Goal: Task Accomplishment & Management: Use online tool/utility

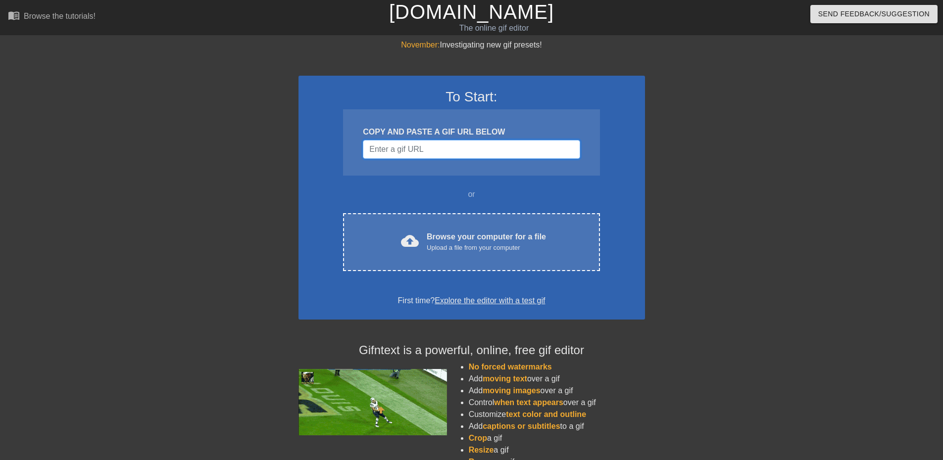
click at [426, 149] on input "Username" at bounding box center [471, 149] width 217 height 19
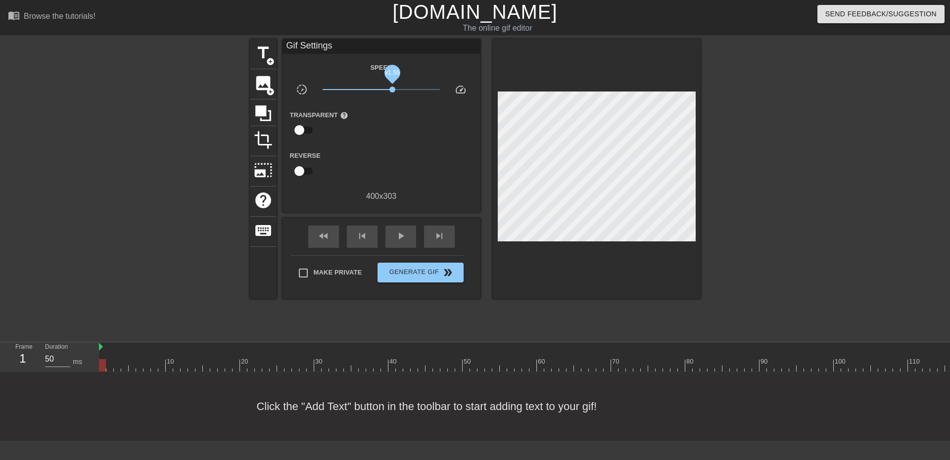
drag, startPoint x: 381, startPoint y: 91, endPoint x: 393, endPoint y: 92, distance: 12.0
click at [393, 92] on span "x1.55" at bounding box center [393, 90] width 6 height 6
click at [266, 53] on span "title" at bounding box center [263, 53] width 19 height 19
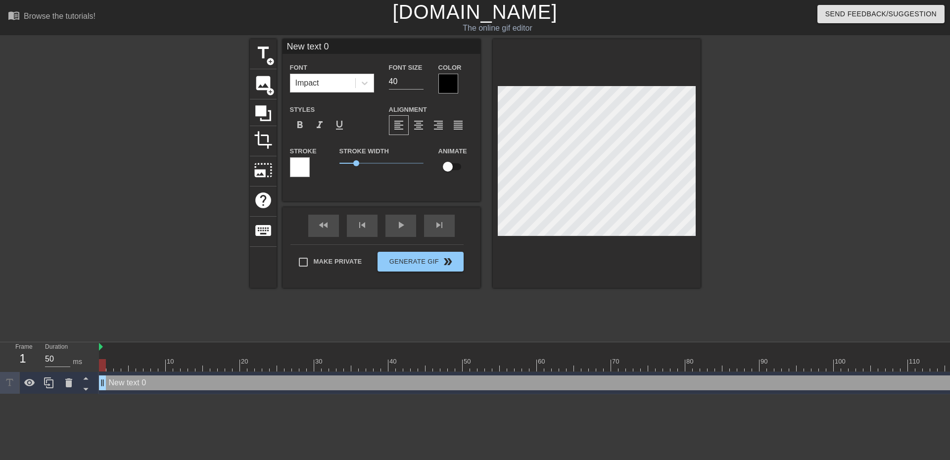
scroll to position [1, 2]
type input "New text"
type textarea "New text"
type input "New text"
type textarea "New text"
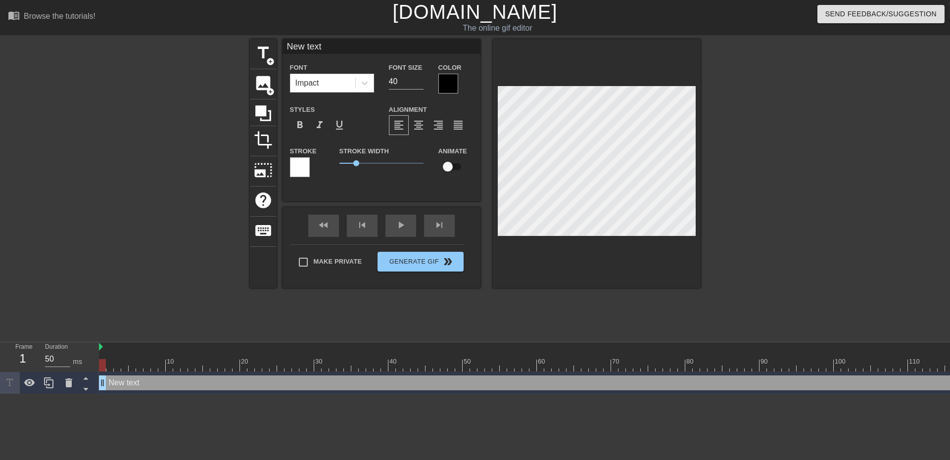
type input "New tex"
type textarea "New tex"
type input "New te"
type textarea "New te"
type input "New t"
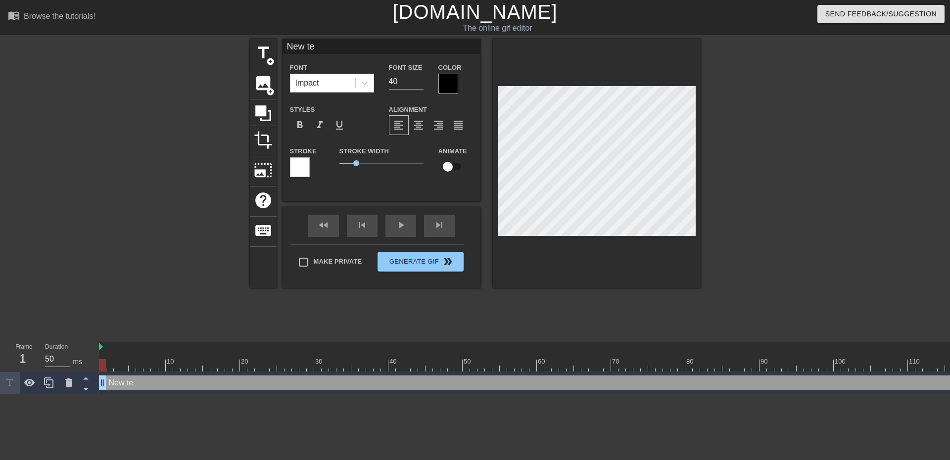
type textarea "New t"
type input "New"
type textarea "New"
type input "New"
type textarea "New"
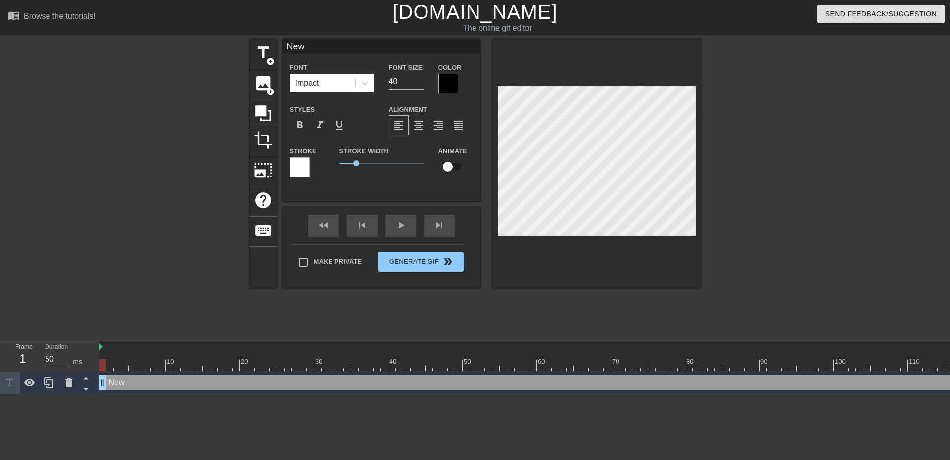
type input "Ne"
type textarea "Ne"
type input "N"
type textarea "N"
type input "W"
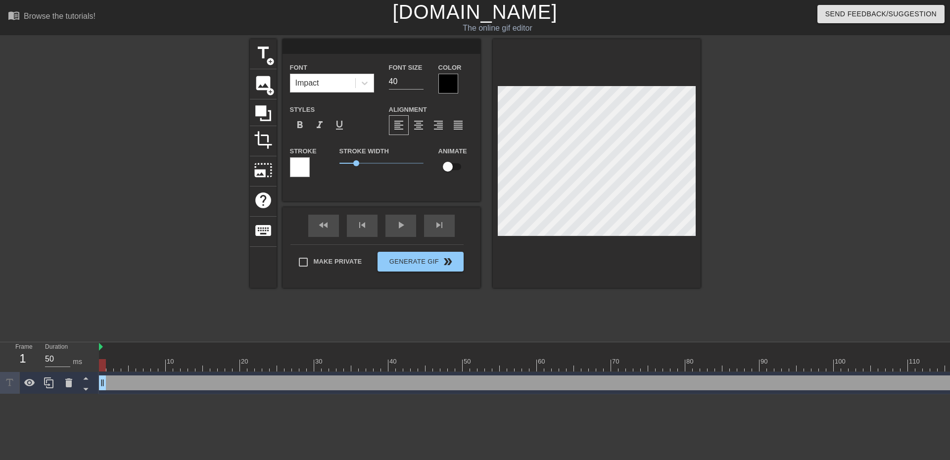
type textarea "W"
type input "M"
type textarea "M"
type input "Me"
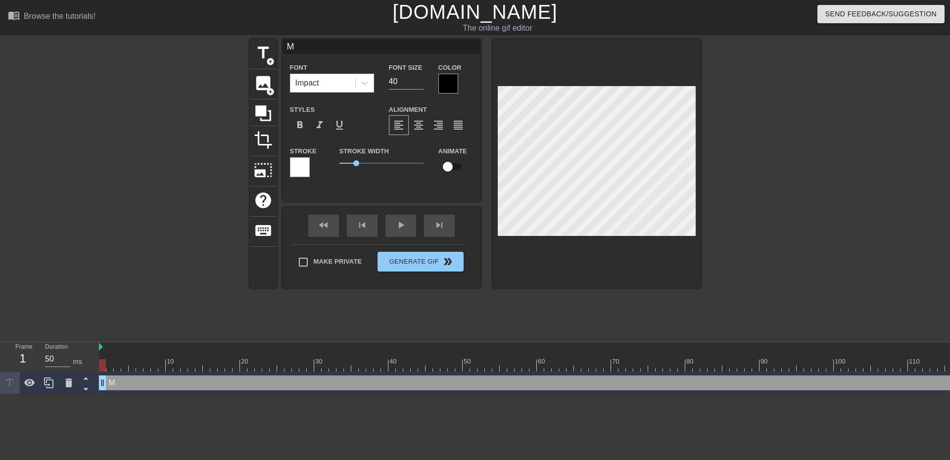
type textarea "Me"
type input "Me"
type textarea "Me"
type input "Me w"
type textarea "Me w"
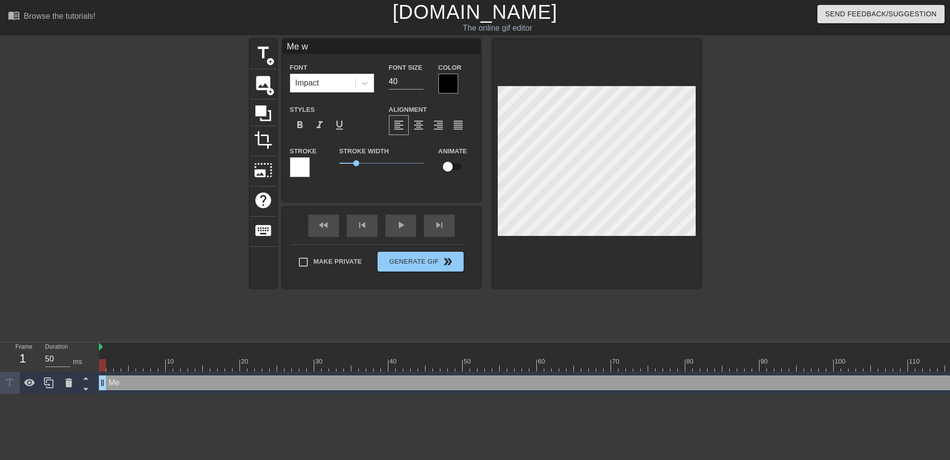
type input "Me wh"
type textarea "Me wh"
type input "Me whe"
type textarea "Me whe"
type input "Me when"
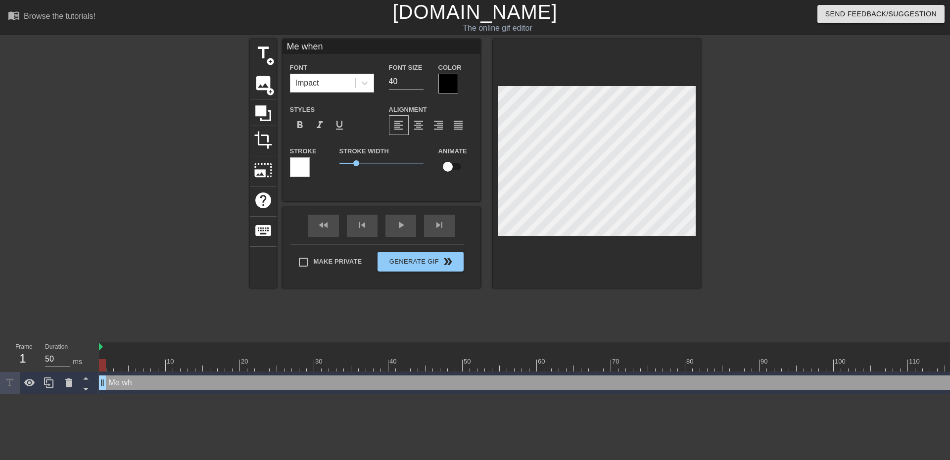
type textarea "Me when"
type input "Me when"
type textarea "Me when"
type input "Me when M"
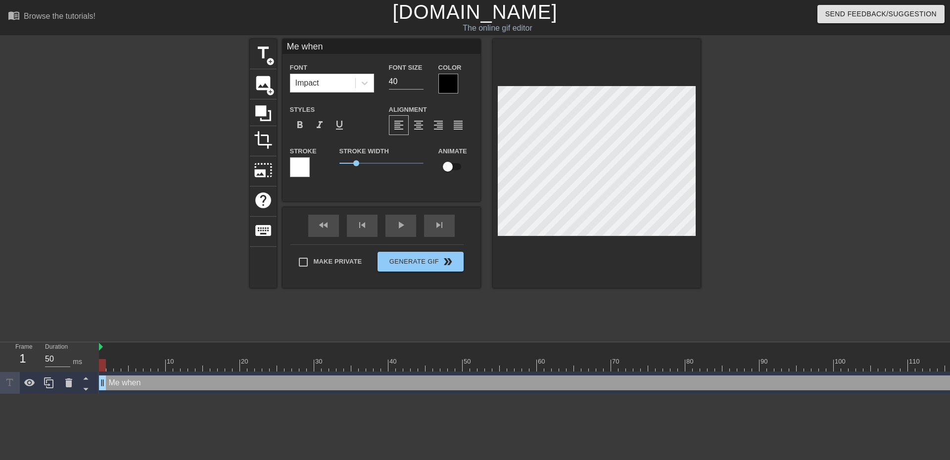
type textarea "Me when M"
type input "Me when Ma"
type textarea "Me when Ma"
type input "Me when Mar"
type textarea "Me when Mar"
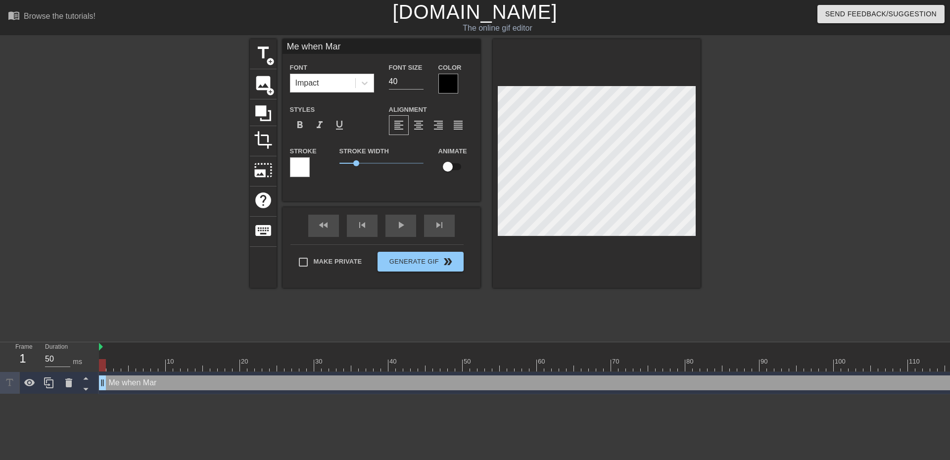
type input "Me when [PERSON_NAME]"
type textarea "Me when [PERSON_NAME]"
type input "Me when [PERSON_NAME]"
type textarea "Me when [PERSON_NAME]"
type input "Me when [PERSON_NAME]"
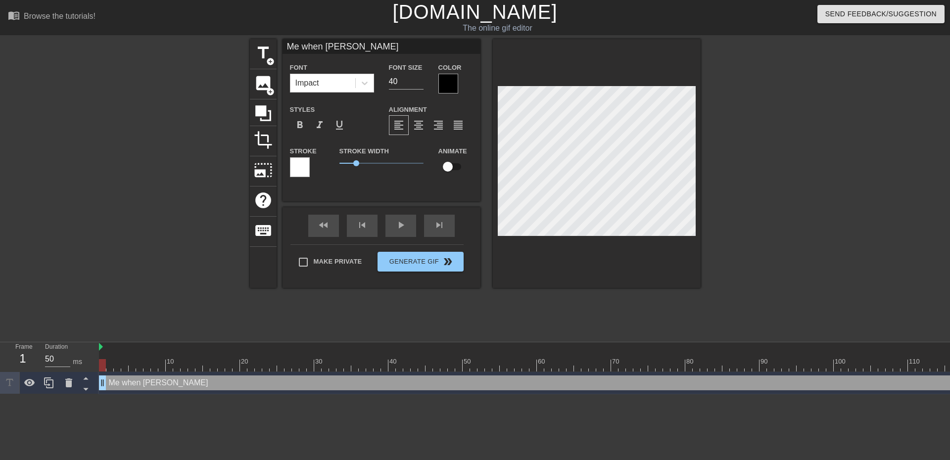
type textarea "Me when [PERSON_NAME]"
type input "Me when [PERSON_NAME]"
type textarea "Me when [PERSON_NAME]"
type input "Me when [PERSON_NAME]"
type textarea "Me when [PERSON_NAME]"
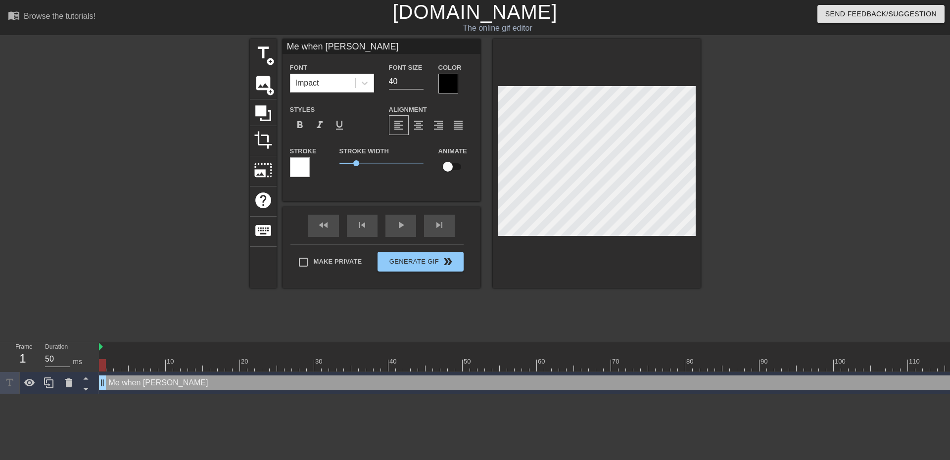
type input "Me when [PERSON_NAME] get"
type textarea "Me when [PERSON_NAME] get"
type input "Me when [PERSON_NAME] gets"
type textarea "Me when [PERSON_NAME] gets"
type input "Me when [PERSON_NAME] gets"
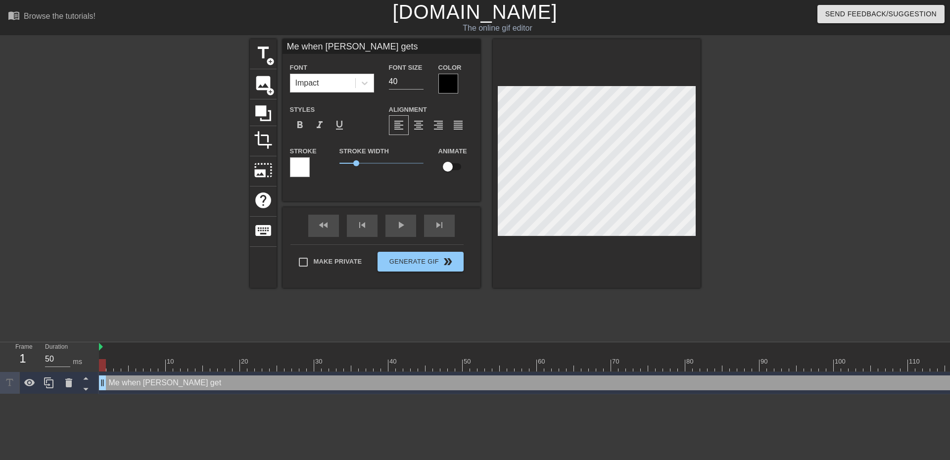
type textarea "Me when [PERSON_NAME] gets"
type input "Me when [PERSON_NAME] gets t"
type textarea "Me when [PERSON_NAME] gets t"
type input "Me when [PERSON_NAME] gets th"
type textarea "Me when [PERSON_NAME] gets th"
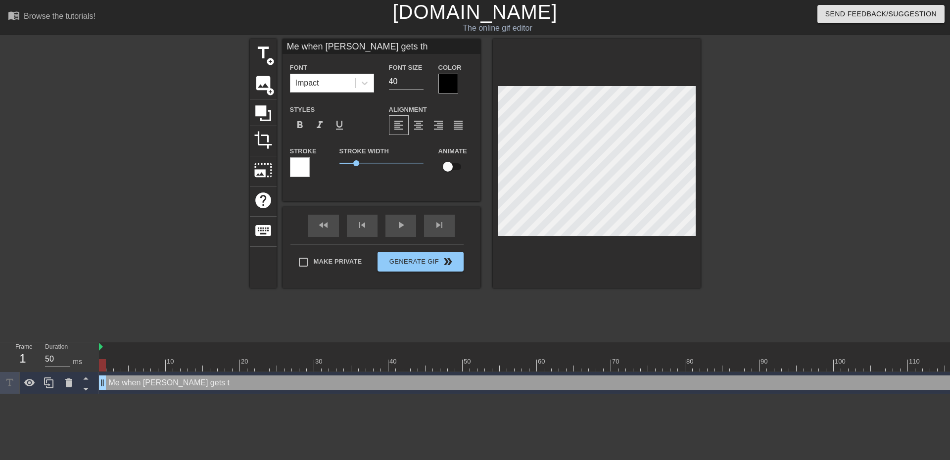
type input "Me when [PERSON_NAME] gets the"
type textarea "Me when [PERSON_NAME] gets the"
type input "Me when [PERSON_NAME] gets the"
type textarea "Me when [PERSON_NAME] gets the"
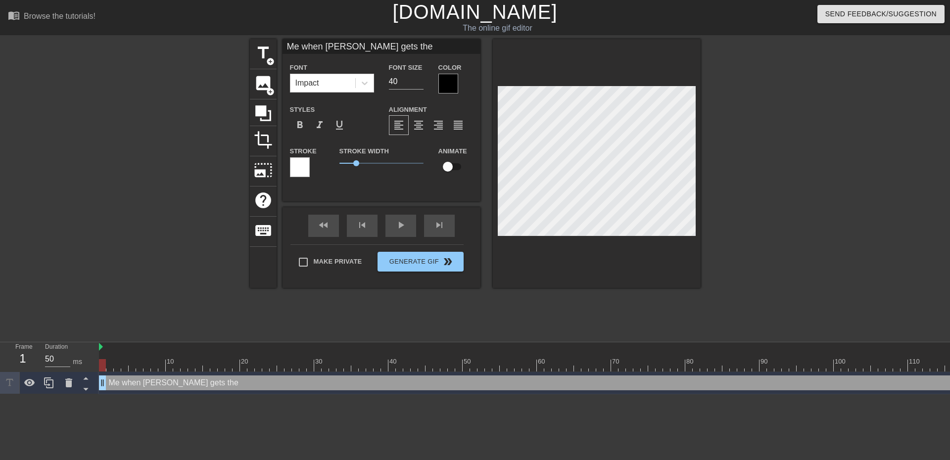
type input "Me when [PERSON_NAME] gets the j"
type textarea "Me when [PERSON_NAME] gets the j"
type input "Me when [PERSON_NAME] gets the"
type textarea "Me when [PERSON_NAME] gets the"
type input "Me when [PERSON_NAME] gets the"
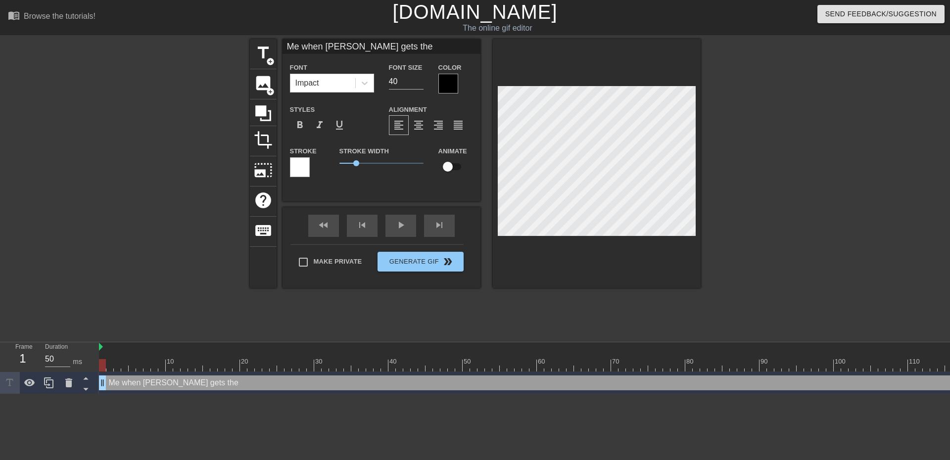
type textarea "Me when [PERSON_NAME] gets the"
type input "Me when [PERSON_NAME] gets th"
type textarea "Me when [PERSON_NAME] gets th"
type input "Me when [PERSON_NAME] gets t"
type textarea "Me when [PERSON_NAME] gets t"
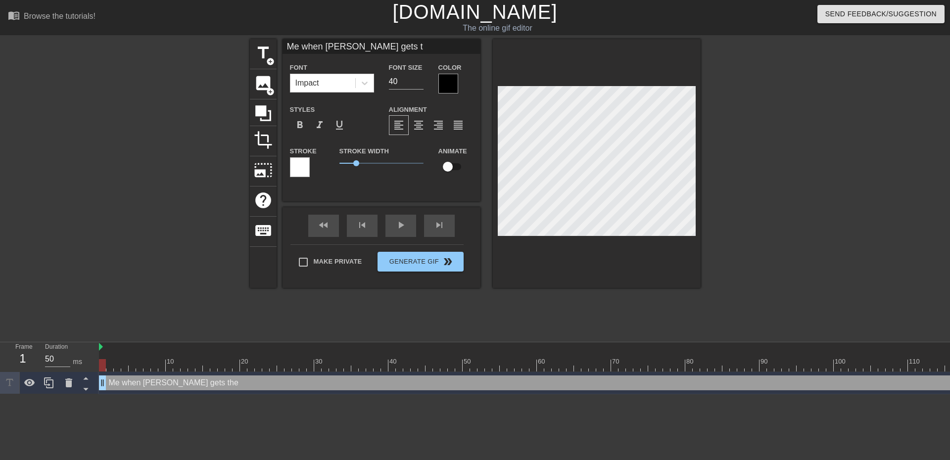
type input "Me when [PERSON_NAME] gets"
type textarea "Me when [PERSON_NAME] gets"
type input "Me when [PERSON_NAME] gets"
type textarea "Me when [PERSON_NAME] gets"
type input "Me when [PERSON_NAME] get"
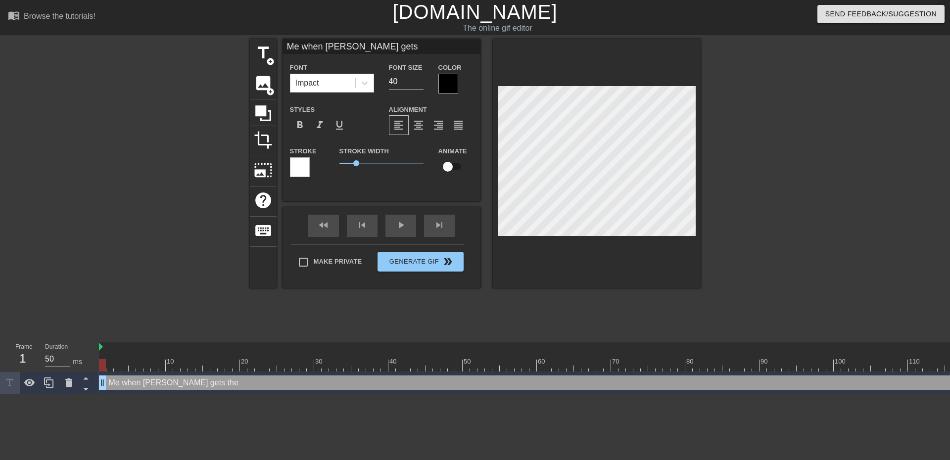
type textarea "Me when [PERSON_NAME] get"
type input "Me when [PERSON_NAME]"
type textarea "Me when [PERSON_NAME]"
type input "Me when [PERSON_NAME]"
type textarea "Me when [PERSON_NAME]"
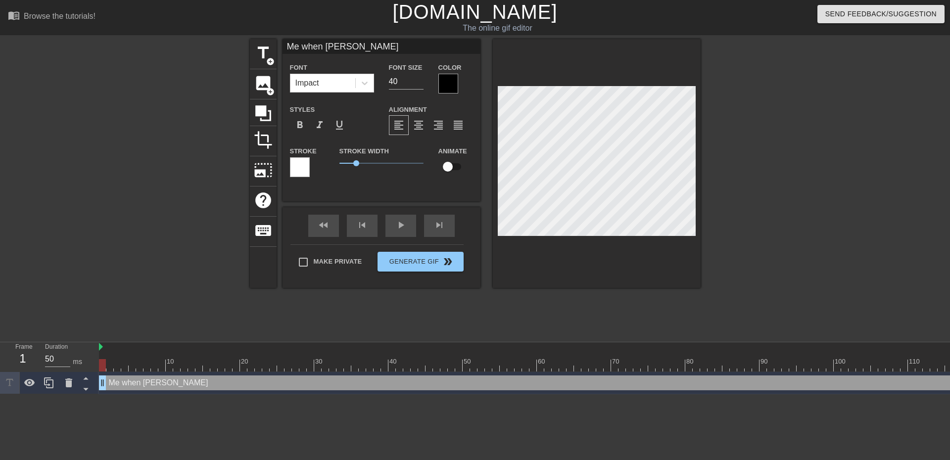
type input "Me when [PERSON_NAME]"
type textarea "Me when [PERSON_NAME]"
type input "Me when [PERSON_NAME]"
type textarea "Me when [PERSON_NAME]"
type input "Me when [PERSON_NAME]"
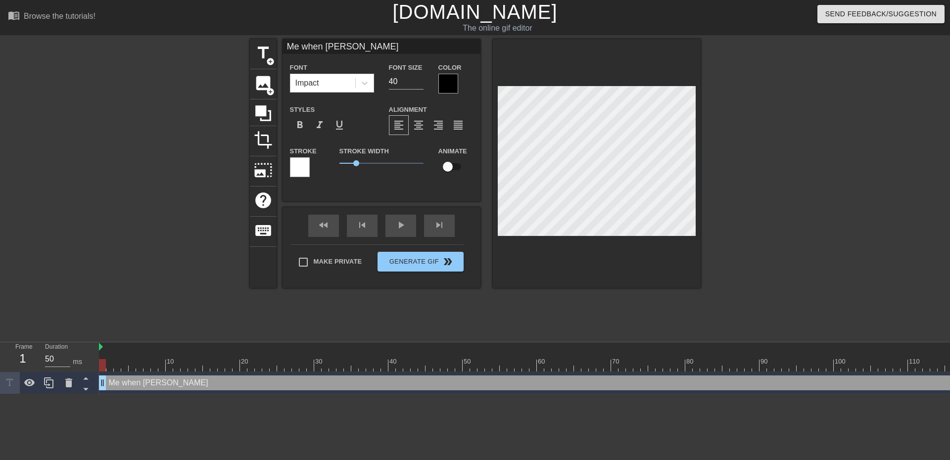
type textarea "Me when [PERSON_NAME]"
type input "Me when Mar"
type textarea "Me when Mar"
type input "Me when Ma"
type textarea "Me when Ma"
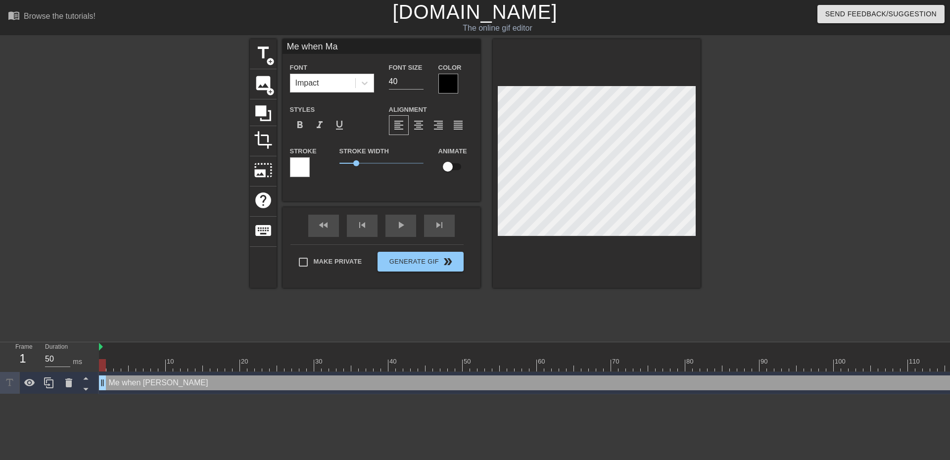
type input "Me when M"
type textarea "Me when"
type input "Me when"
type textarea "Me when"
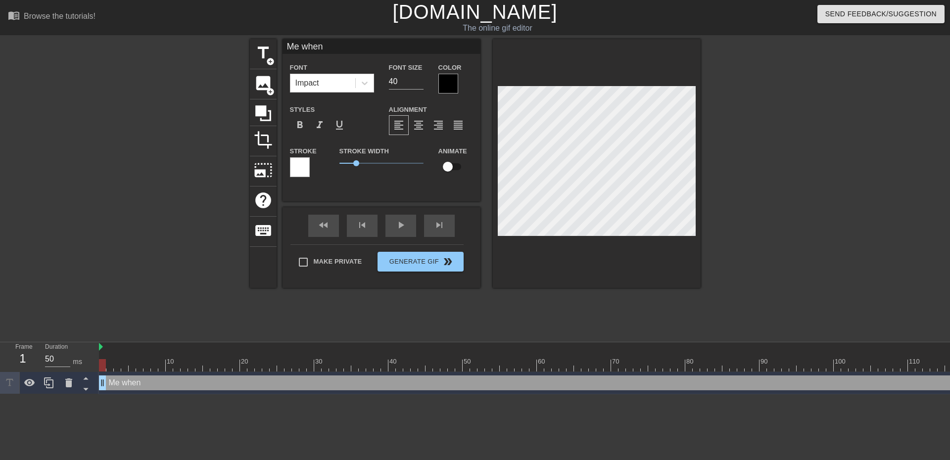
type input "Me whe"
type textarea "Me whe"
type input "Me wh"
type textarea "Me wh"
type input "Me w"
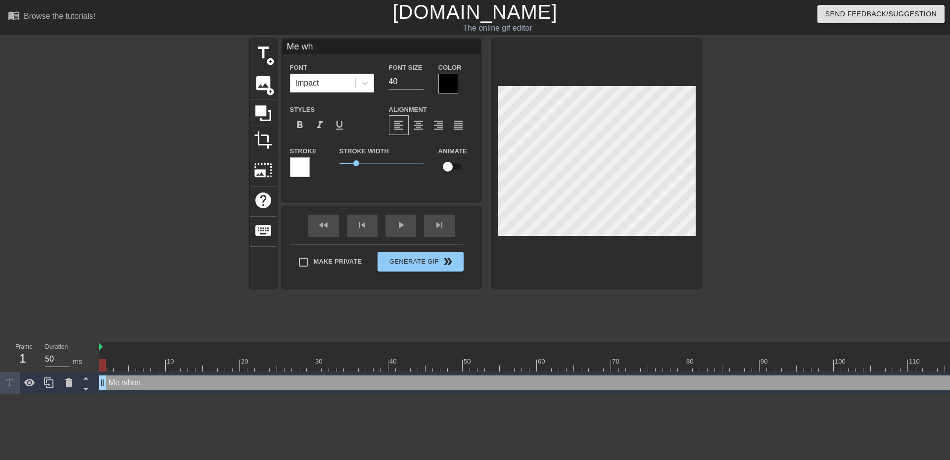
type textarea "Me w"
type input "Me"
type textarea "Me"
type input "Me"
type textarea "Me"
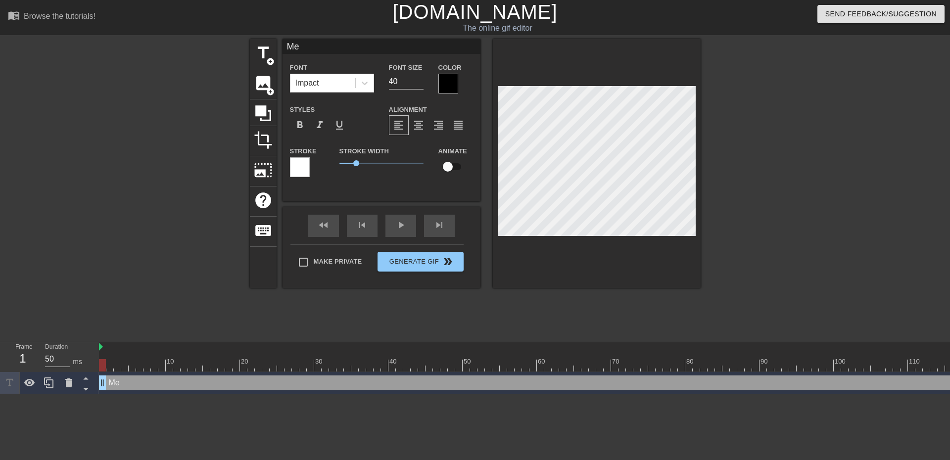
type input "M"
type textarea "M"
type input "M"
type textarea "M"
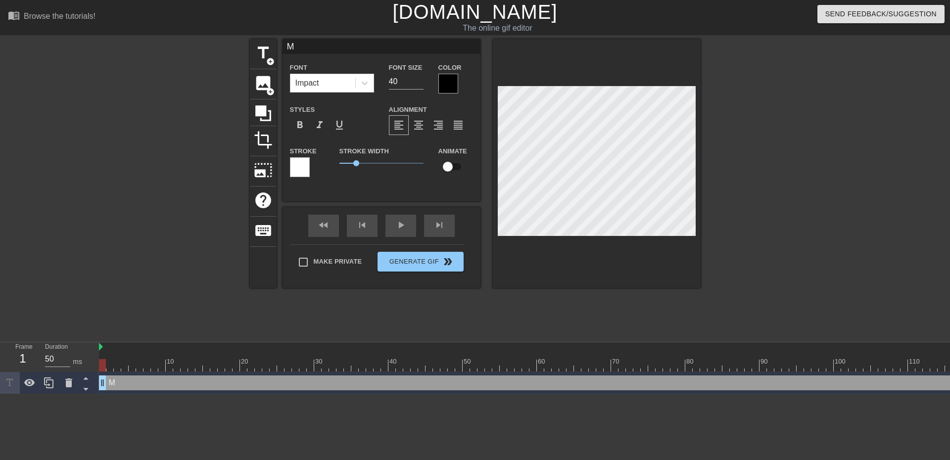
type input "Ma"
type textarea "Ma"
type input "Mar"
type textarea "Mar"
type input "Ma"
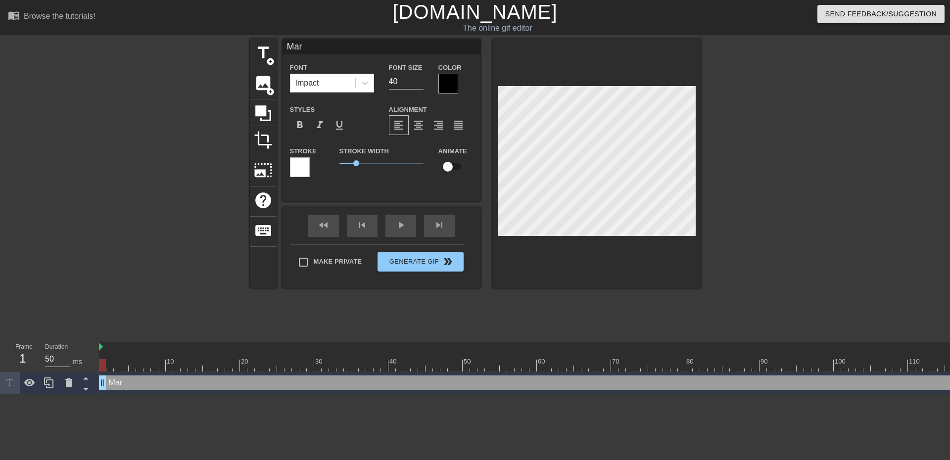
type textarea "Ma"
type input "M"
type textarea "M"
type input "w"
type textarea "w"
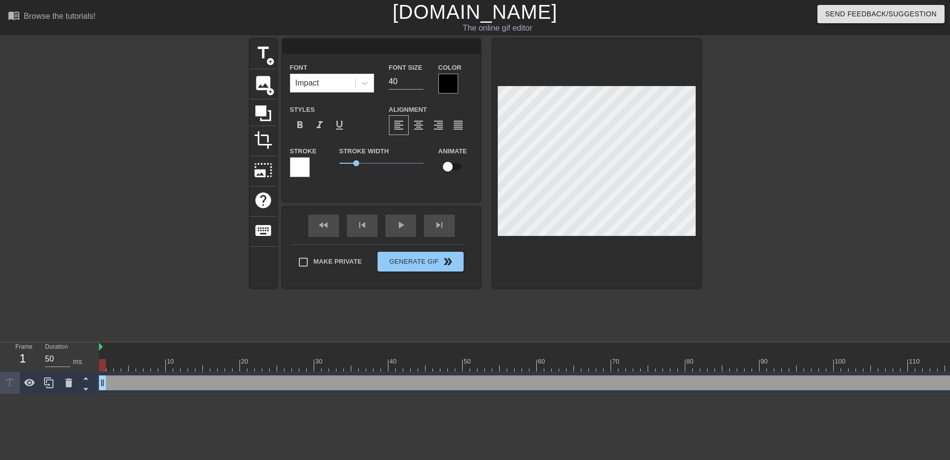
type input "W"
type textarea "W"
type input "Wh"
type textarea "Wh"
type input "Whe"
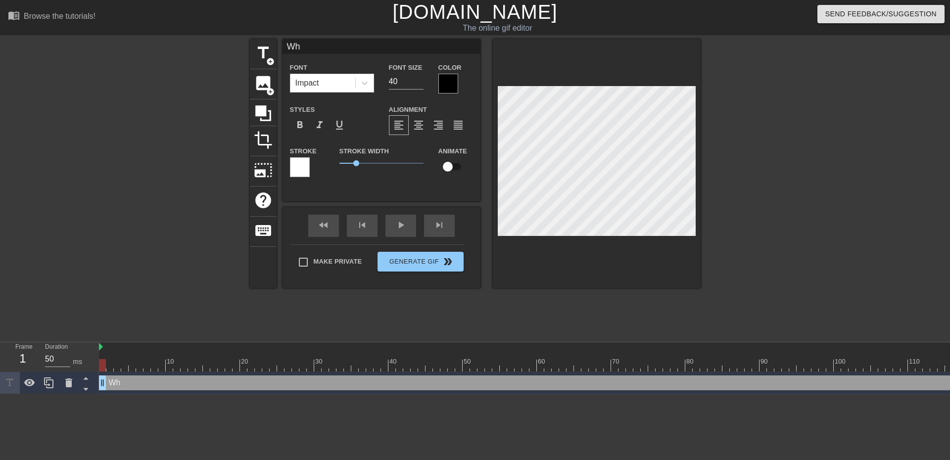
type textarea "Whe"
type input "When"
type textarea "When"
type input "When"
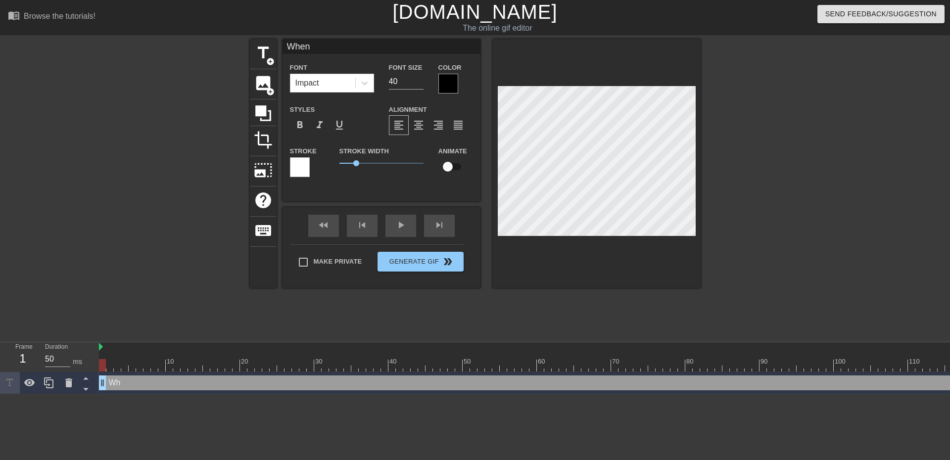
type textarea "When"
type input "When m"
type textarea "When m"
type input "When"
type textarea "When"
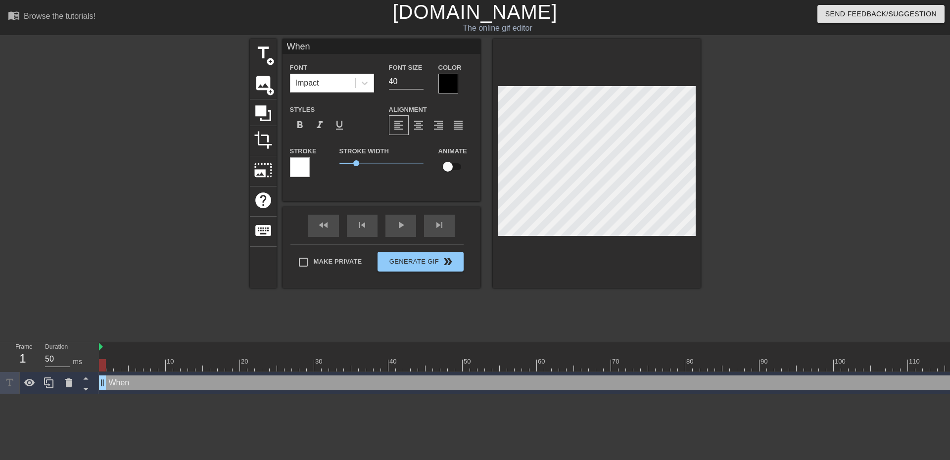
type input "When"
type textarea "When"
type input "Whe"
type textarea "Whe"
type input "Wh"
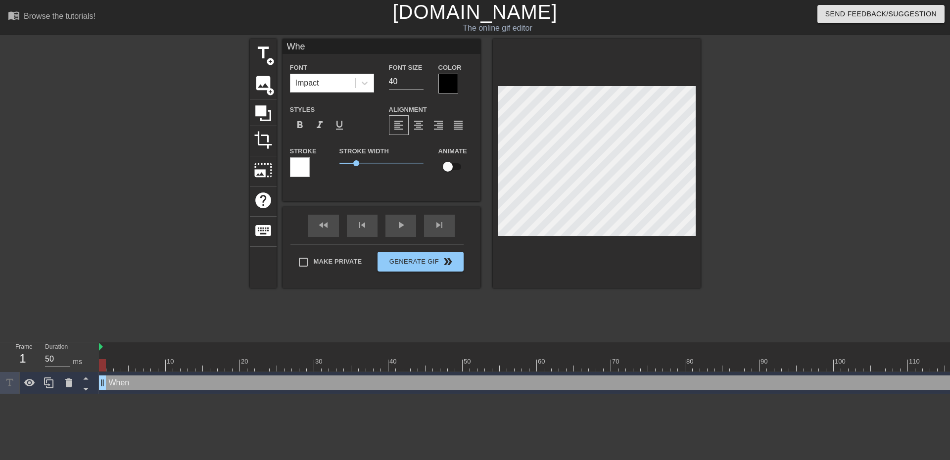
type textarea "Wh"
type input "W"
type textarea "W"
click at [366, 81] on icon at bounding box center [365, 83] width 10 height 10
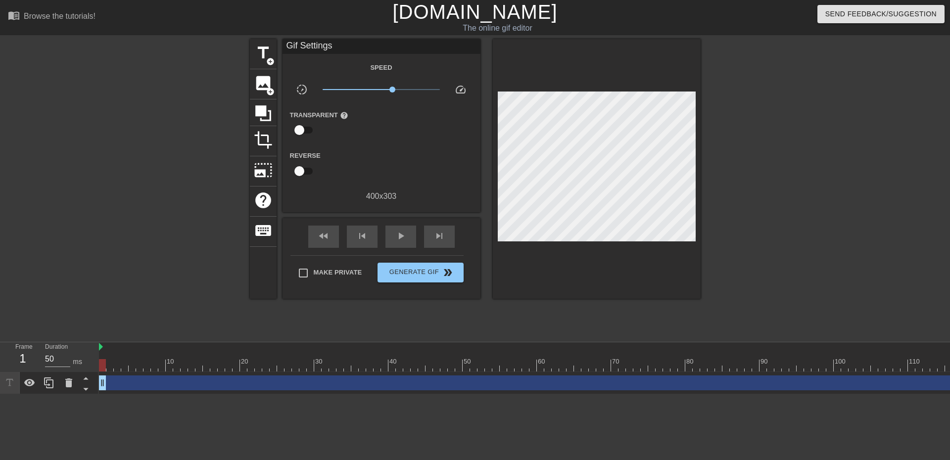
click at [326, 6] on h1 "[DOMAIN_NAME]" at bounding box center [475, 12] width 307 height 24
click at [335, 39] on div "Gif Settings" at bounding box center [382, 46] width 198 height 15
click at [325, 44] on div "Gif Settings" at bounding box center [382, 46] width 198 height 15
click at [267, 54] on span "title" at bounding box center [263, 53] width 19 height 19
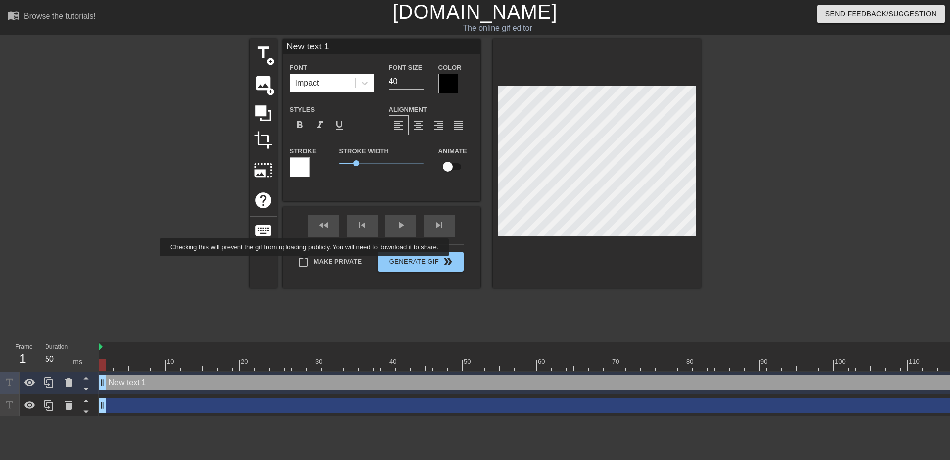
click at [306, 263] on input "Make Private" at bounding box center [303, 262] width 21 height 21
checkbox input "true"
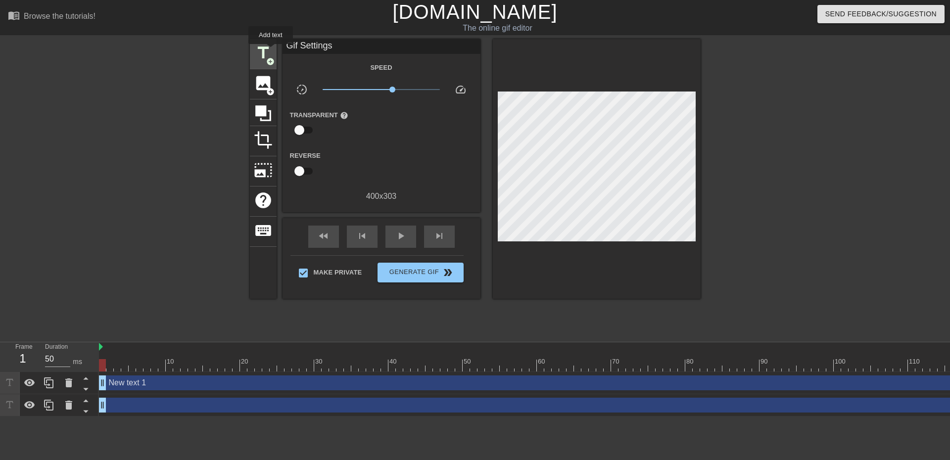
click at [271, 51] on span "title" at bounding box center [263, 53] width 19 height 19
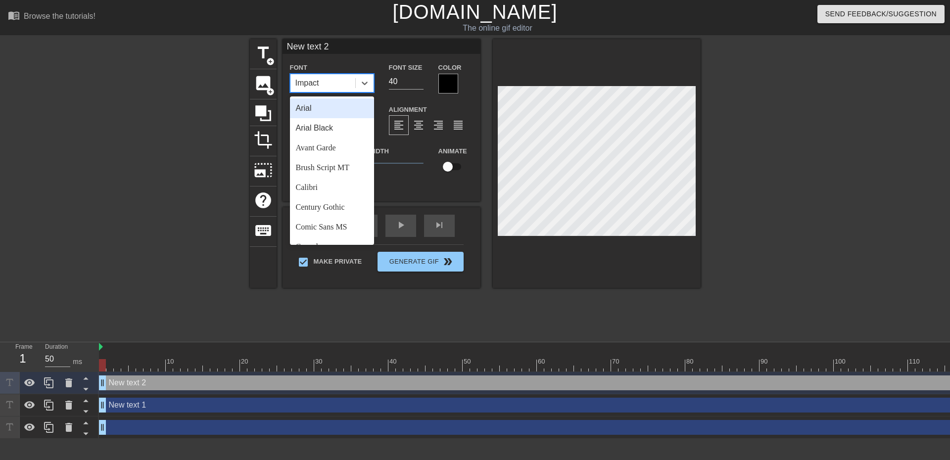
click at [320, 83] on div "Impact" at bounding box center [323, 83] width 65 height 18
click at [431, 42] on input "New text 2" at bounding box center [382, 46] width 198 height 15
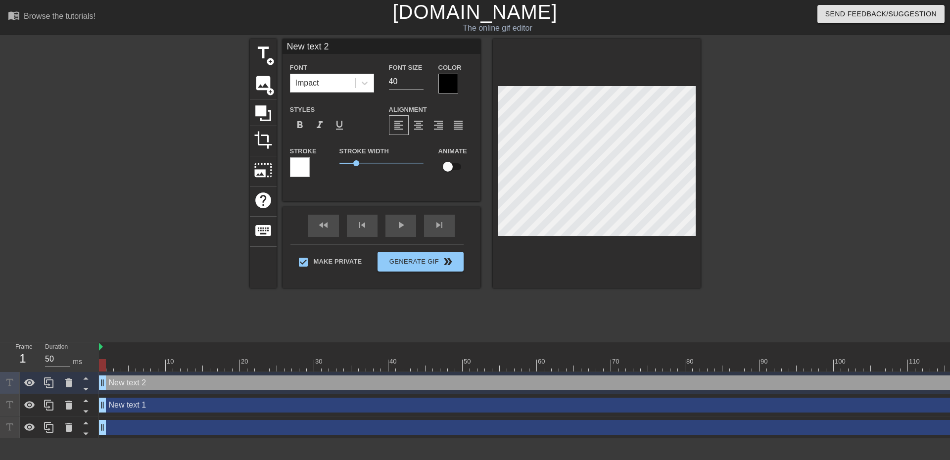
drag, startPoint x: 322, startPoint y: 48, endPoint x: 282, endPoint y: 51, distance: 40.2
click at [283, 51] on input "New text 2" at bounding box center [382, 46] width 198 height 15
type input "d"
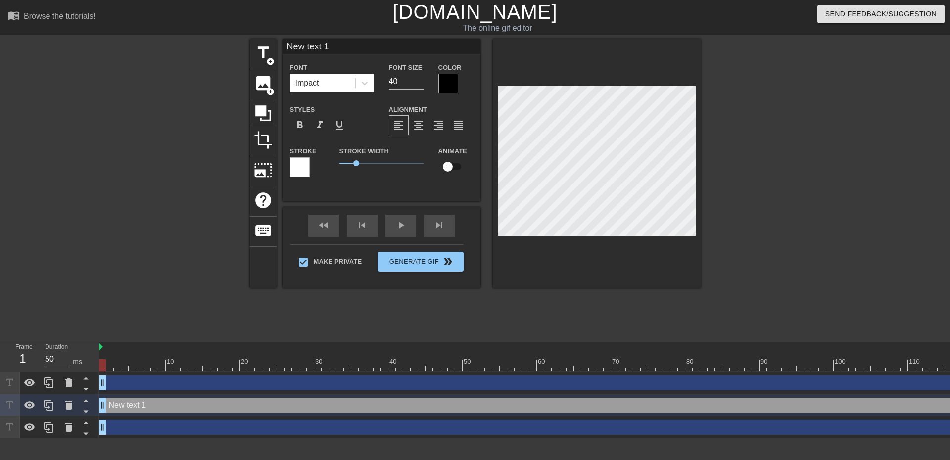
type input "New text"
type textarea "New text"
type input "New text"
type textarea "New text"
type input "New tex"
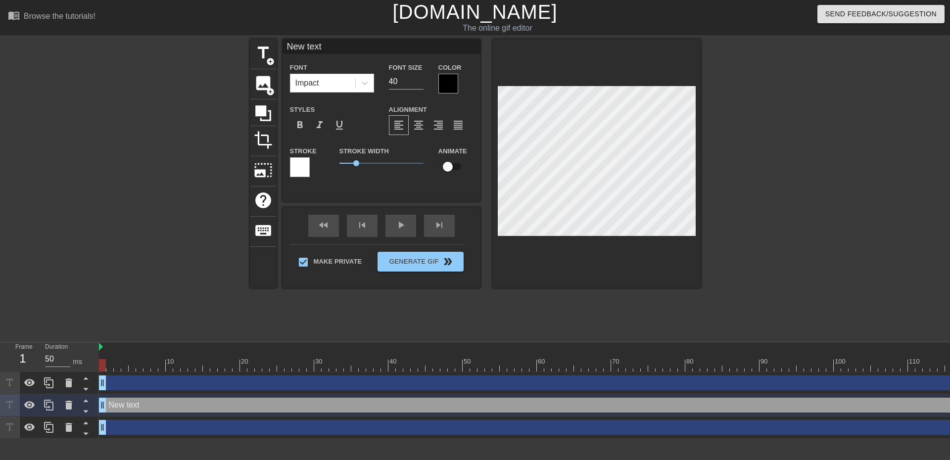
type textarea "New tex"
type input "New te"
type textarea "New te"
type input "New t"
type textarea "New t"
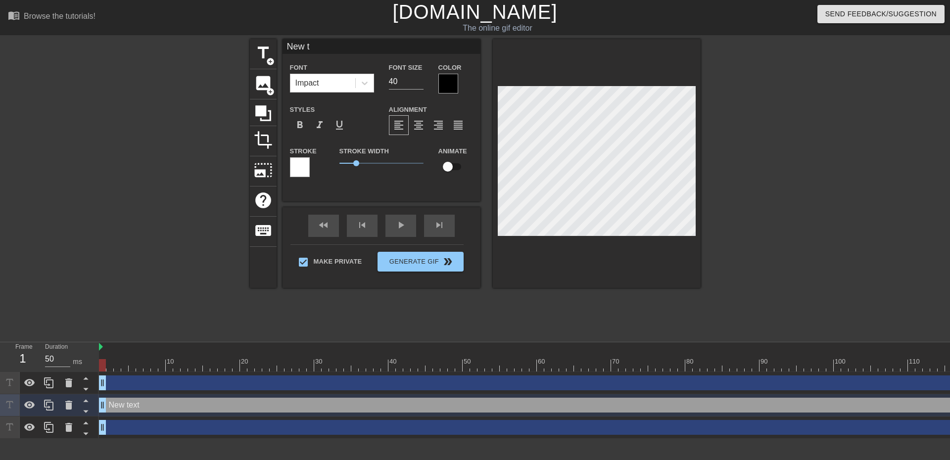
type input "New"
type textarea "New"
type input "New"
type textarea "New"
type input "Ne"
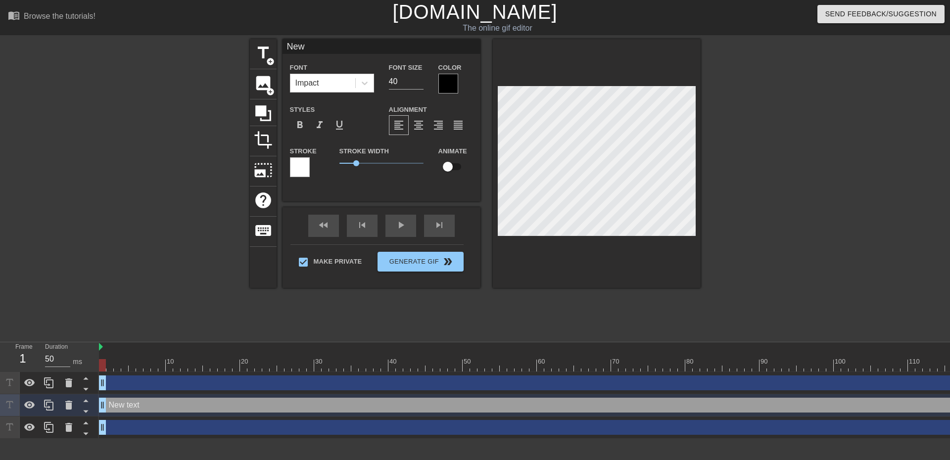
type textarea "Ne"
type input "N"
type textarea "N"
type input "W"
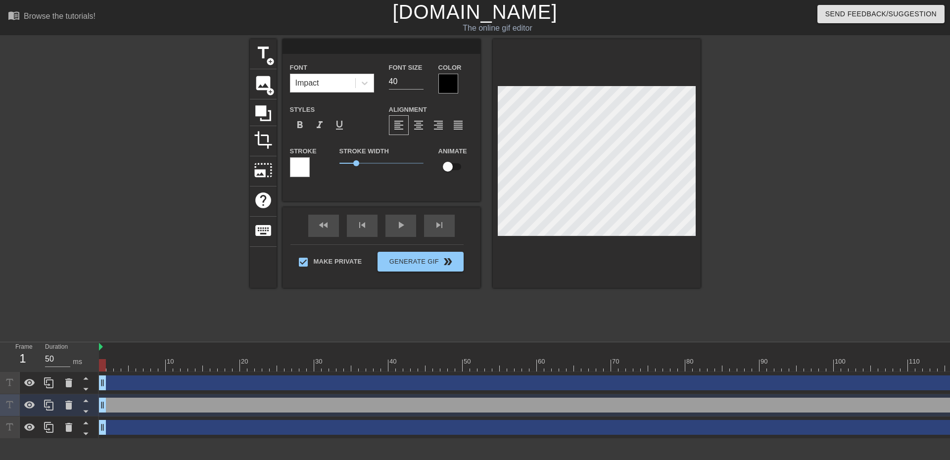
type textarea "W"
type input "Wh"
type textarea "Wh"
type input "Whe"
type textarea "Whe"
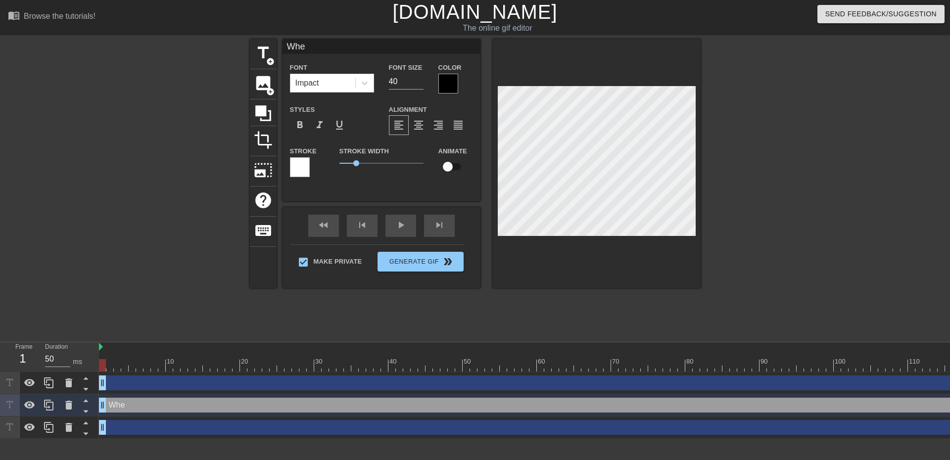
type input "When"
type textarea "When"
type input "When"
type textarea "When"
type input "When"
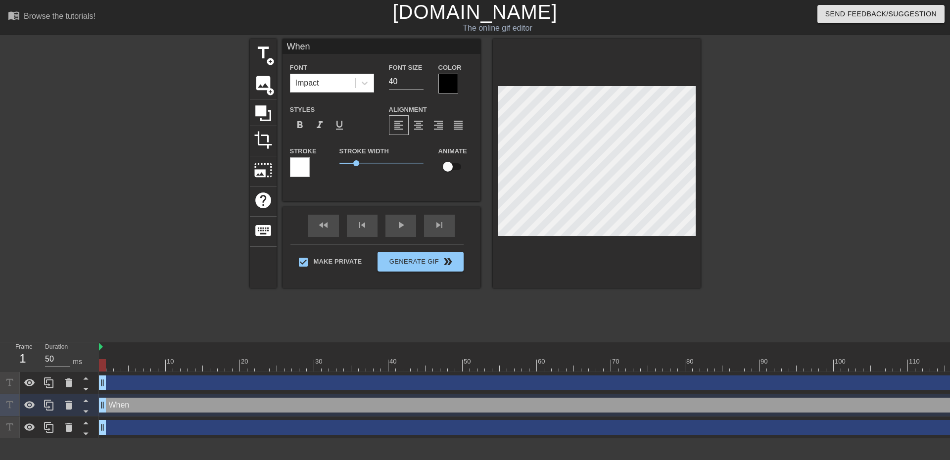
type textarea "When"
type input "Whe"
type textarea "Whe"
type input "Wh"
type textarea "Wh"
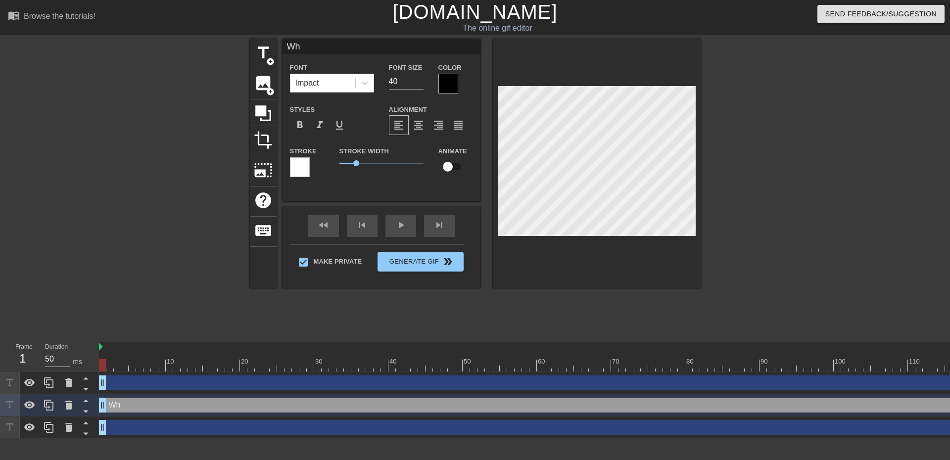
type input "W"
type textarea "W"
click at [829, 176] on div at bounding box center [787, 187] width 149 height 297
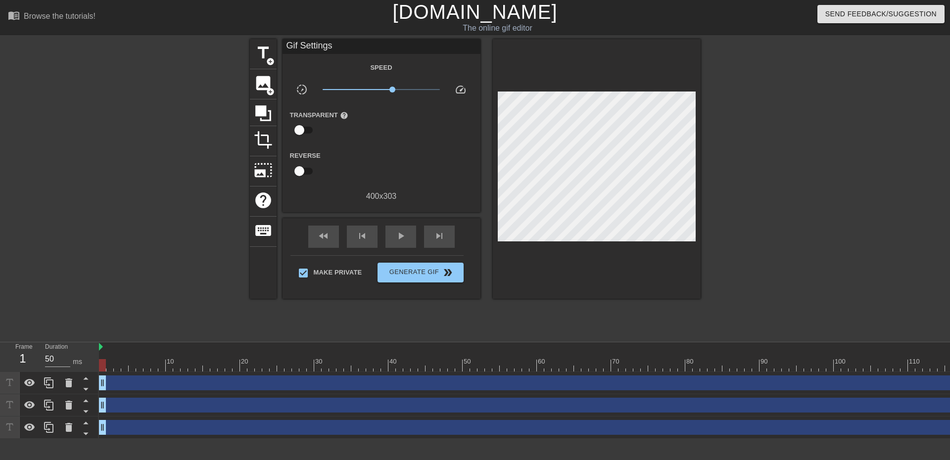
drag, startPoint x: 512, startPoint y: 90, endPoint x: 612, endPoint y: 20, distance: 122.2
click at [612, 20] on h1 "[DOMAIN_NAME]" at bounding box center [475, 12] width 307 height 24
